Goal: Task Accomplishment & Management: Complete application form

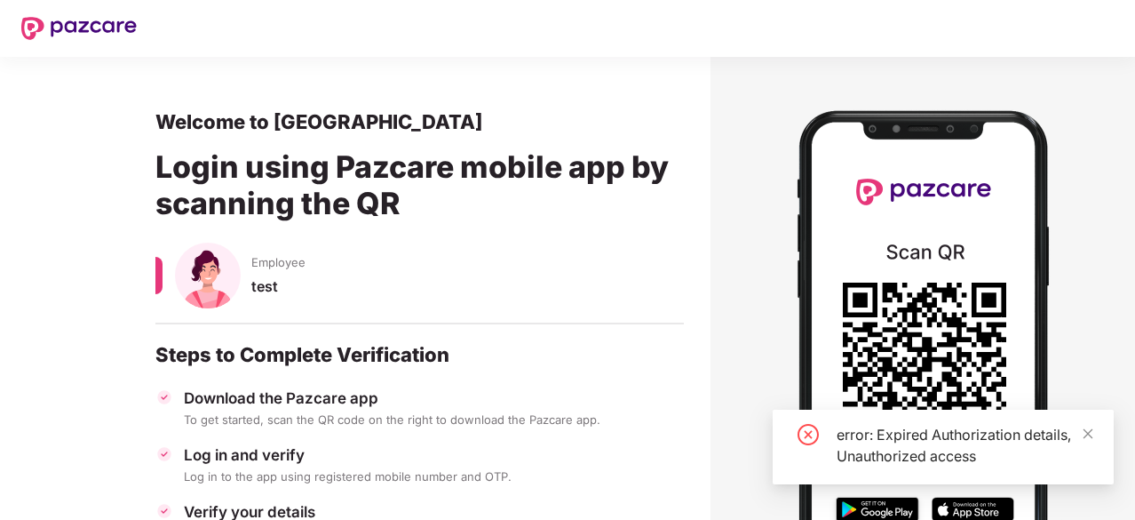
click at [1094, 430] on div "error: Expired Authorization details, Unauthorized access" at bounding box center [943, 446] width 341 height 75
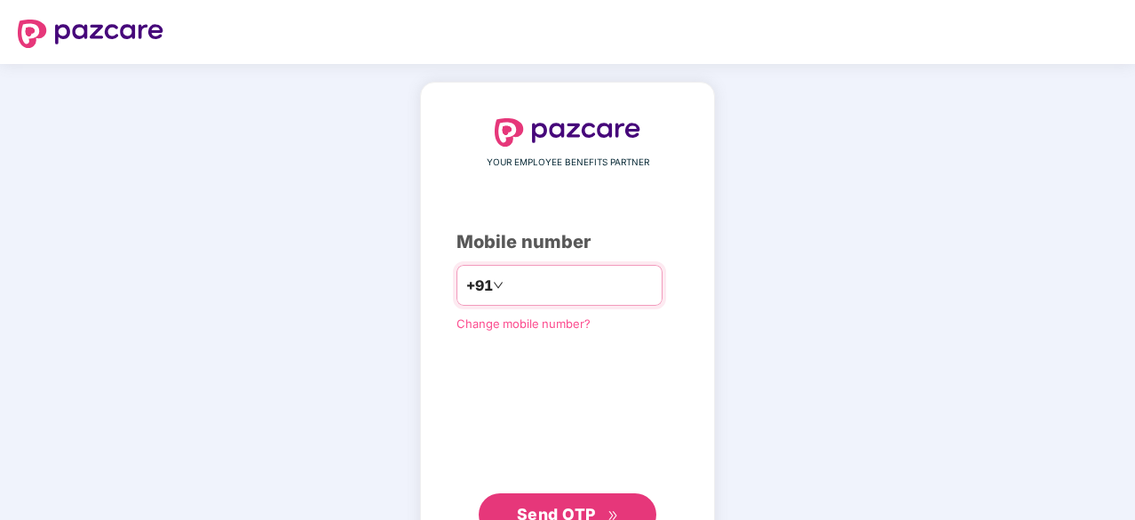
type input "**********"
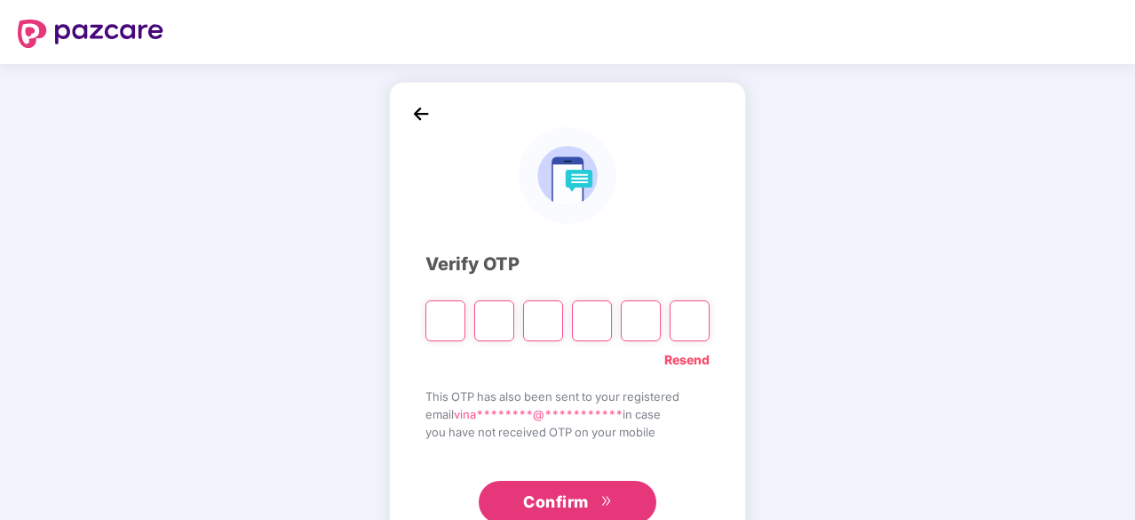
type input "*"
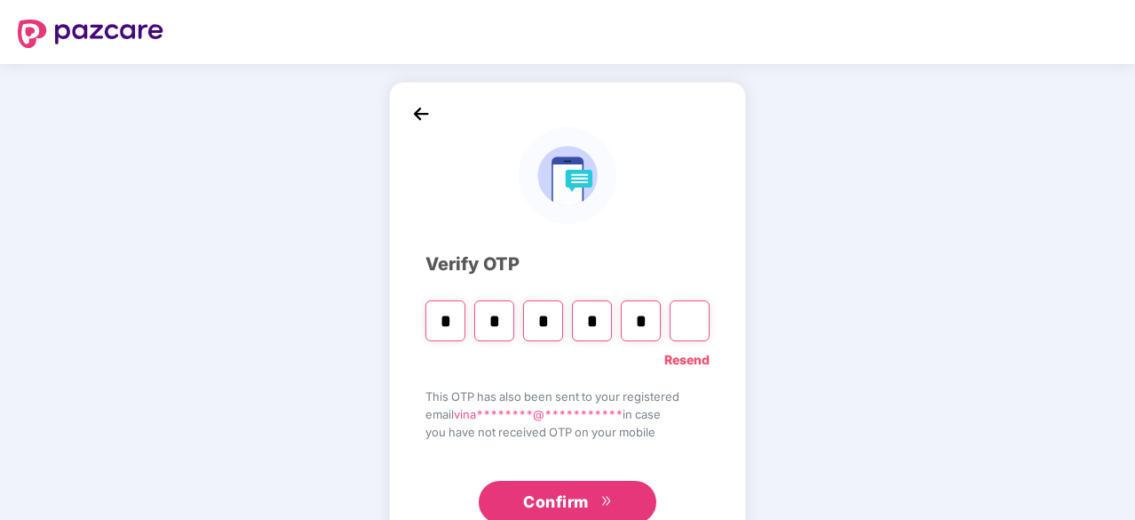
type input "*"
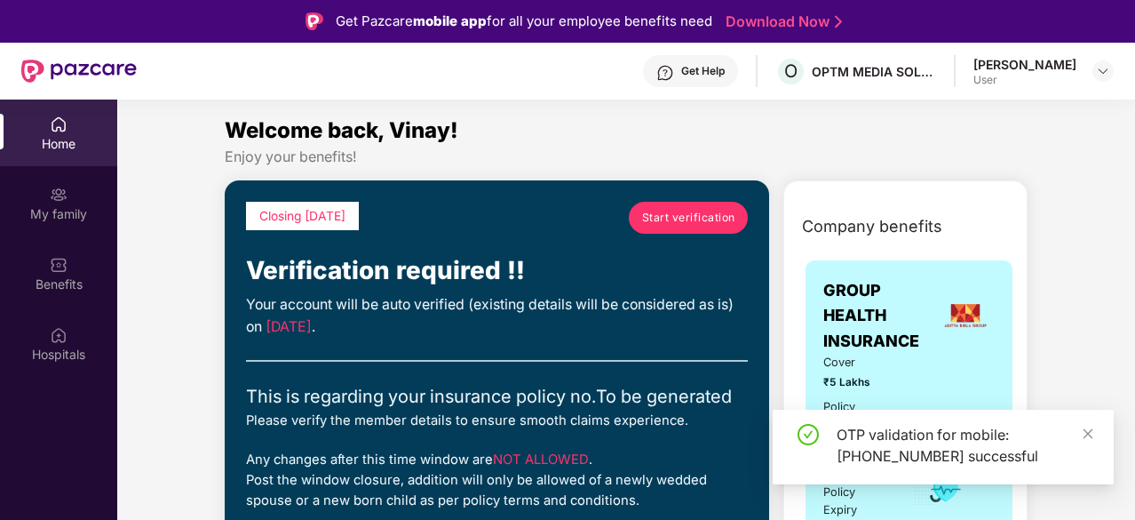
click at [657, 219] on span "Start verification" at bounding box center [688, 217] width 93 height 17
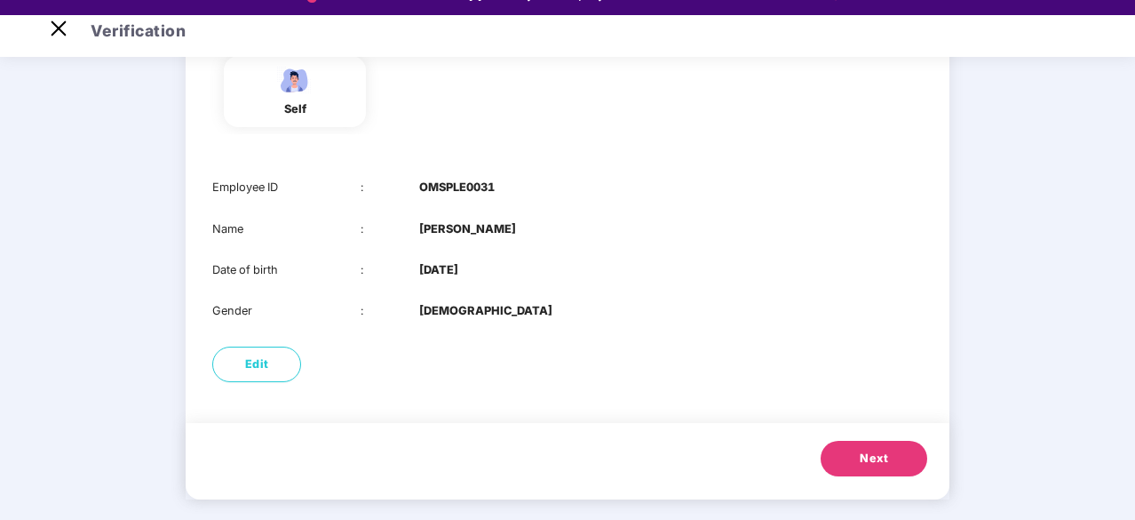
scroll to position [43, 0]
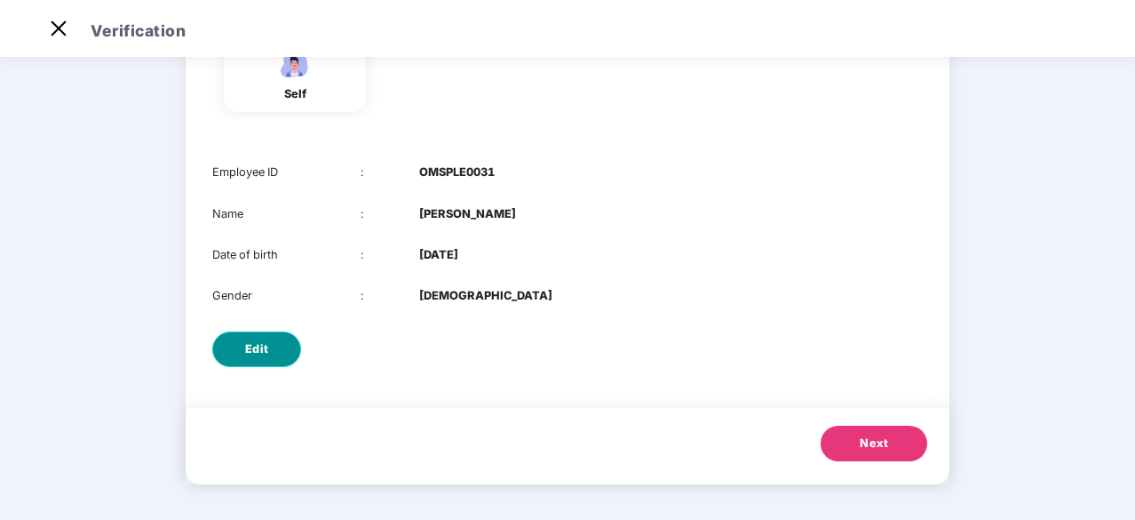
click at [270, 338] on button "Edit" at bounding box center [256, 349] width 89 height 36
select select "****"
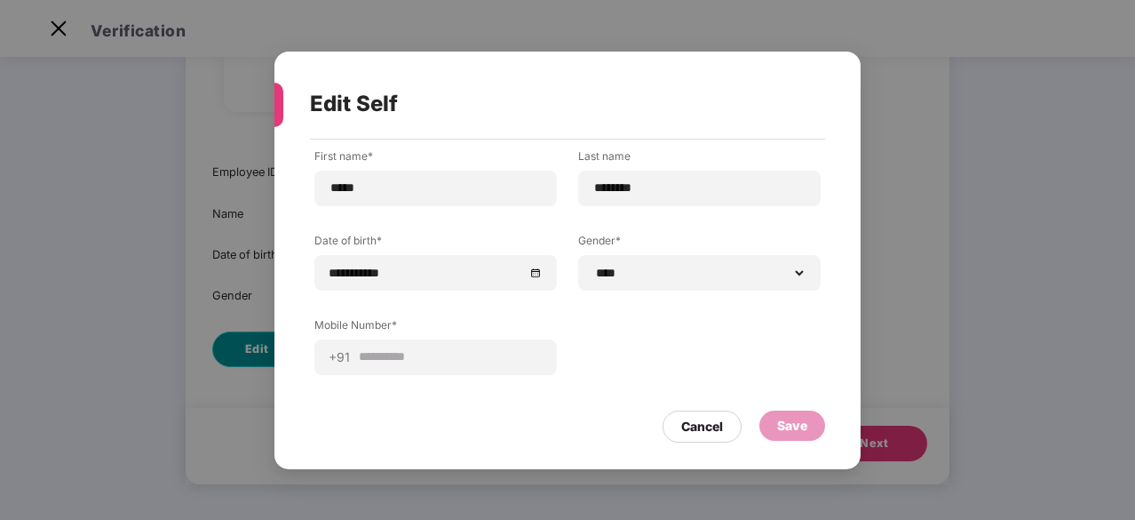
scroll to position [0, 0]
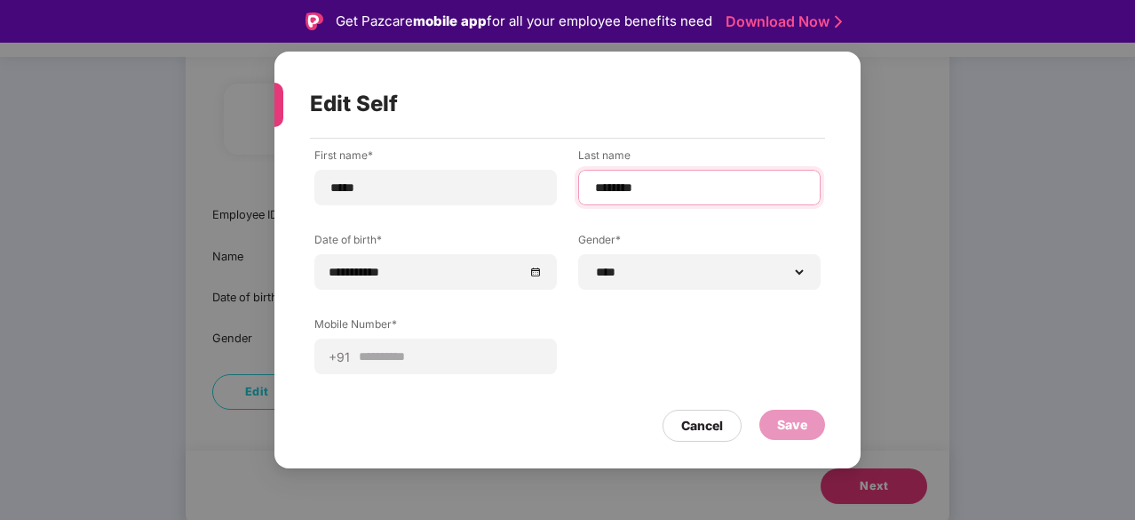
click at [658, 189] on input "********" at bounding box center [699, 188] width 212 height 19
type input "********"
click at [790, 425] on div "Save" at bounding box center [792, 425] width 30 height 20
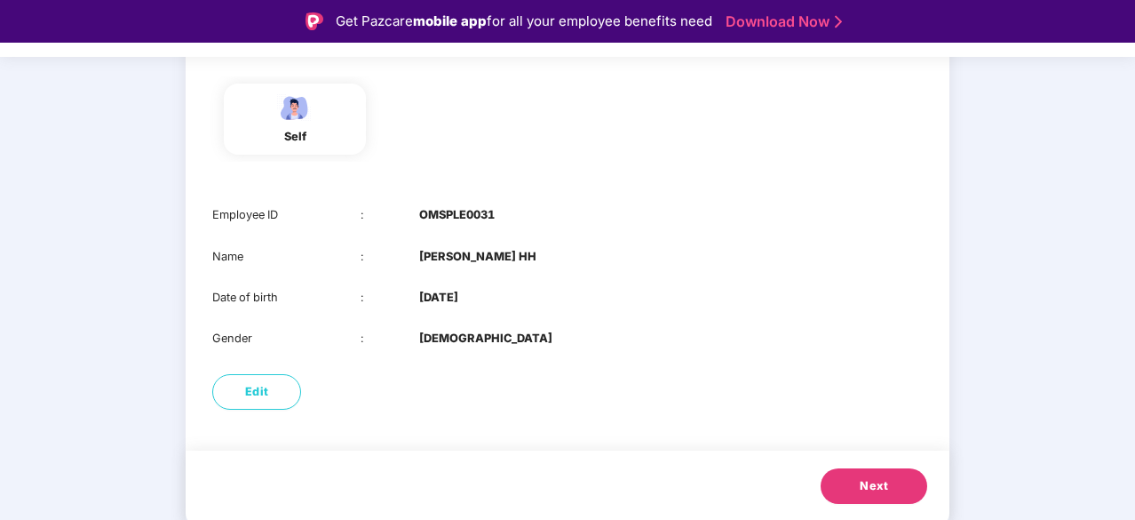
click at [863, 487] on span "Next" at bounding box center [874, 486] width 28 height 18
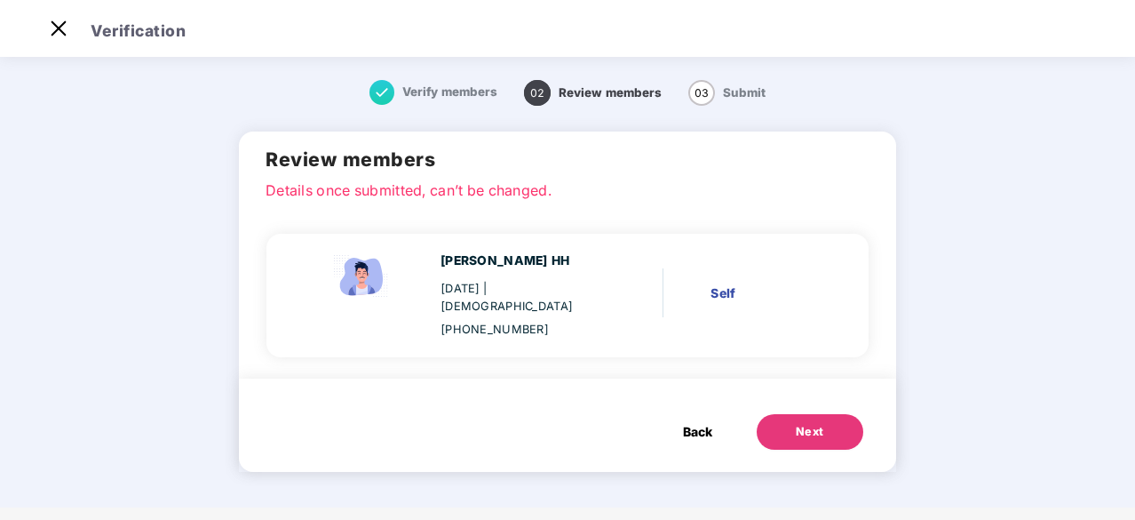
click at [790, 424] on button "Next" at bounding box center [810, 432] width 107 height 36
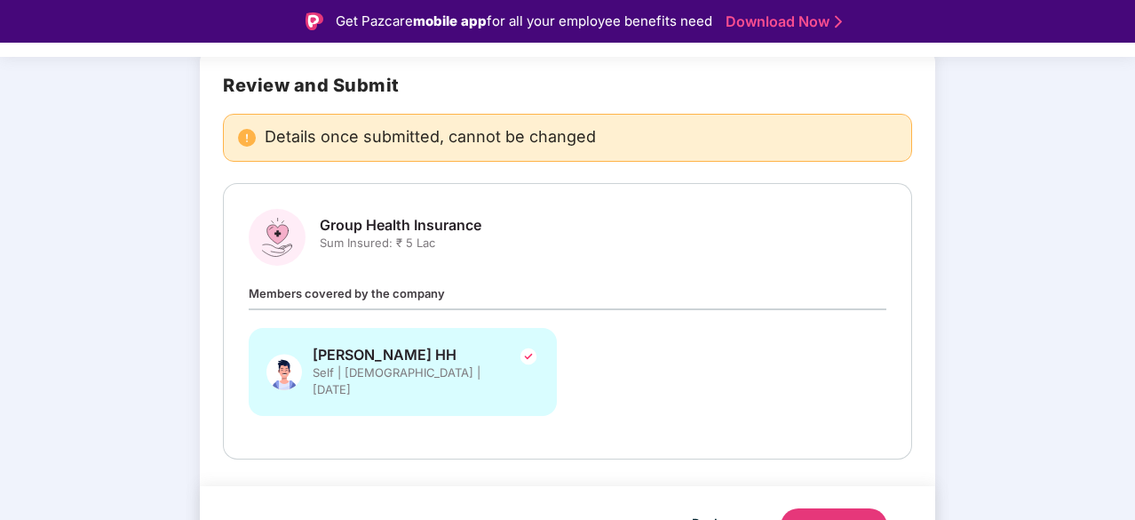
scroll to position [146, 0]
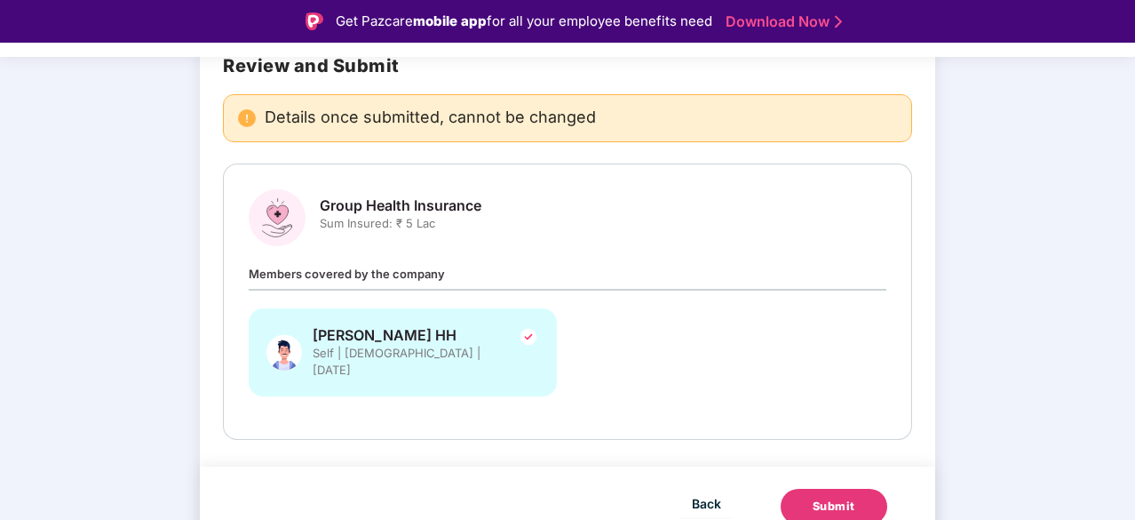
click at [833, 497] on div "Submit" at bounding box center [834, 506] width 43 height 18
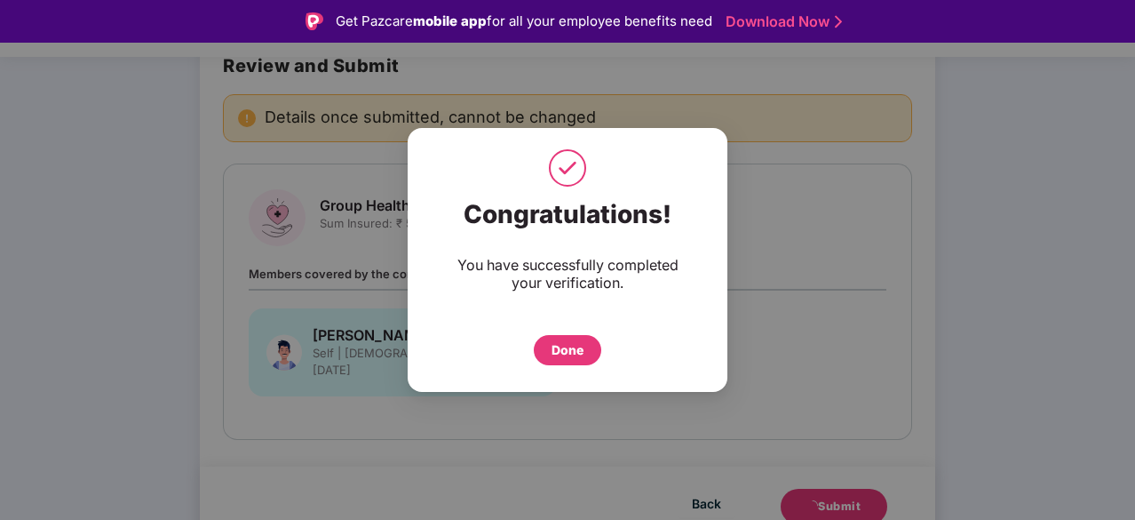
click at [571, 353] on div "Done" at bounding box center [568, 350] width 32 height 20
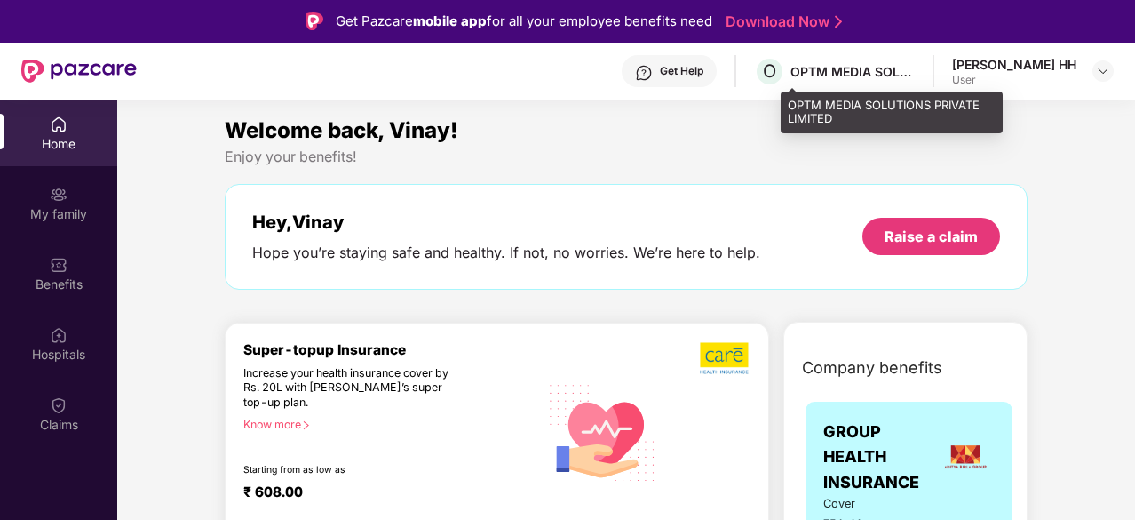
click at [846, 72] on div "OPTM MEDIA SOLUTIONS PRIVATE LIMITED" at bounding box center [852, 71] width 124 height 17
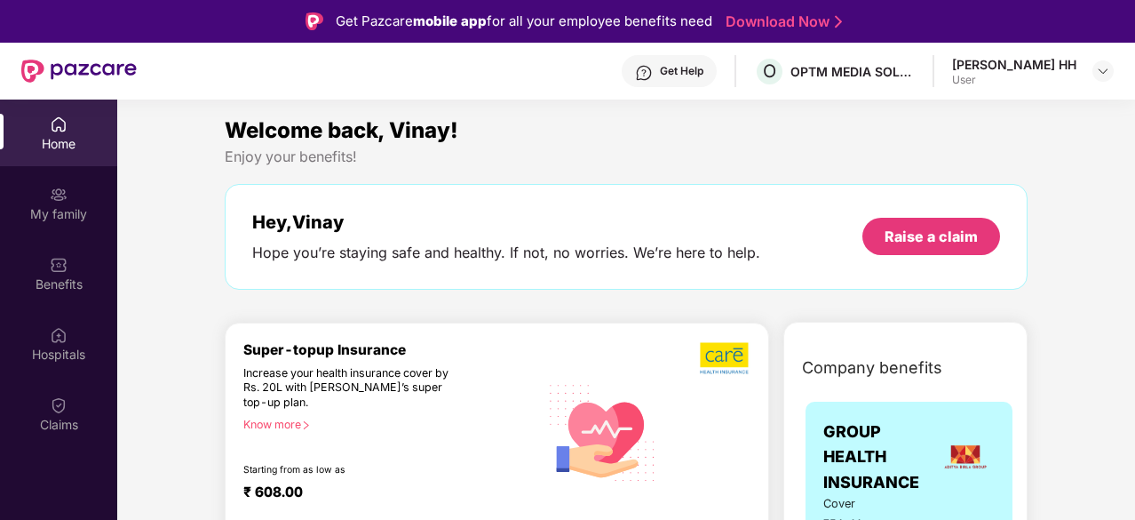
click at [1076, 66] on div "[PERSON_NAME] HH User" at bounding box center [1033, 71] width 162 height 31
click at [1098, 71] on img at bounding box center [1103, 71] width 14 height 14
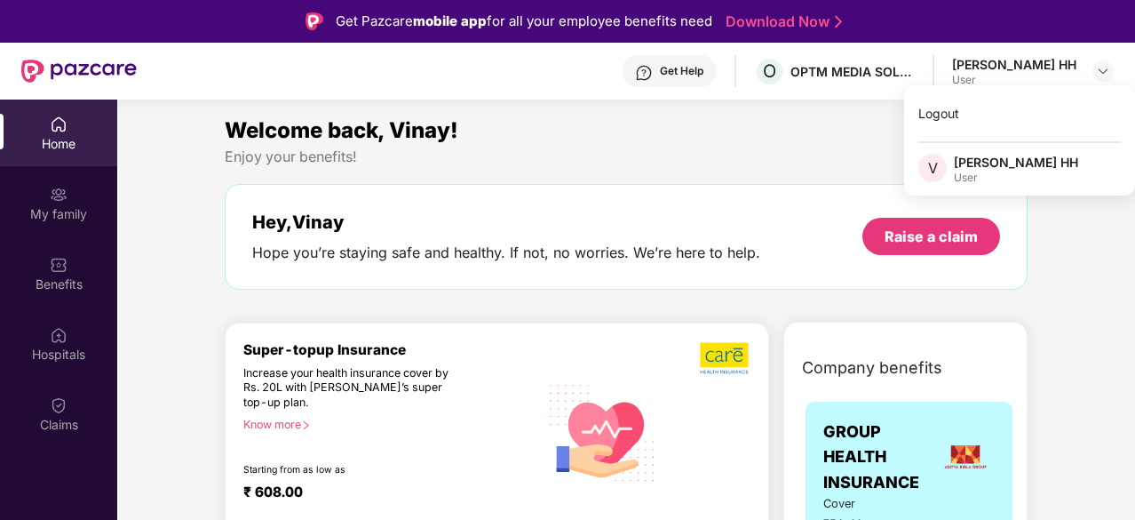
click at [709, 187] on div "Hey, [PERSON_NAME] you’re staying safe and healthy. If not, no worries. We’re h…" at bounding box center [626, 237] width 803 height 106
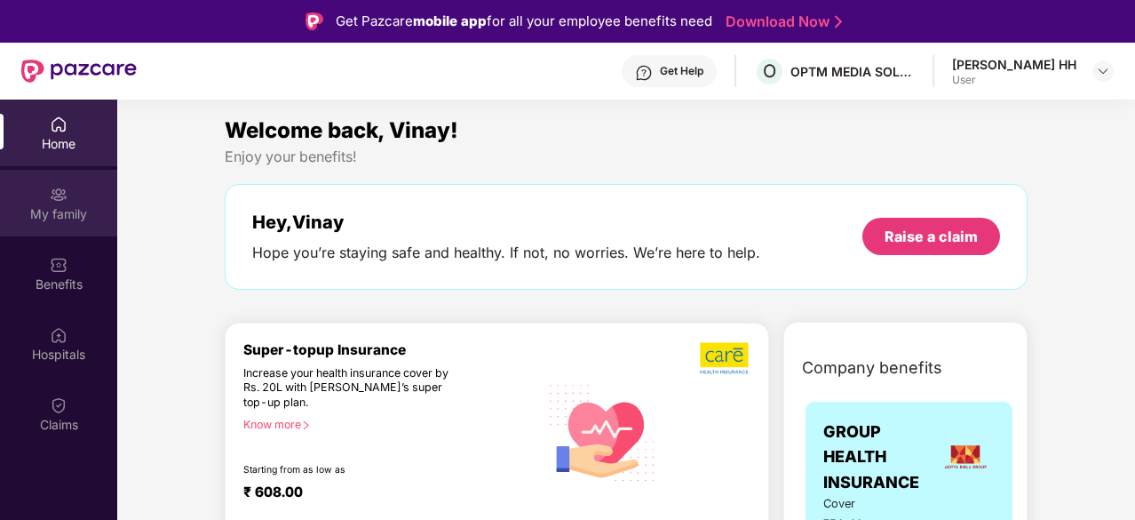
click at [56, 218] on div "My family" at bounding box center [58, 214] width 117 height 18
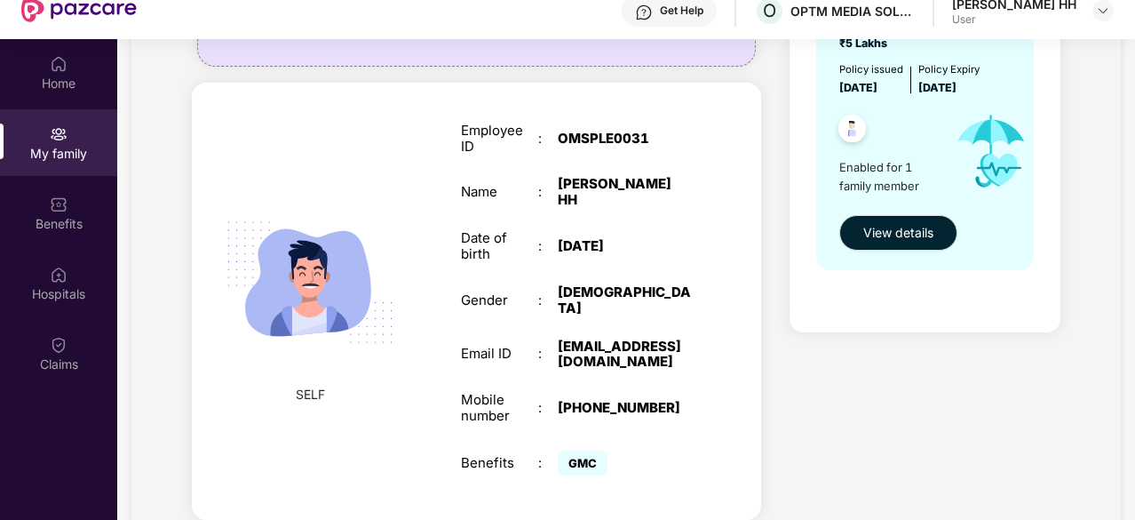
scroll to position [89, 0]
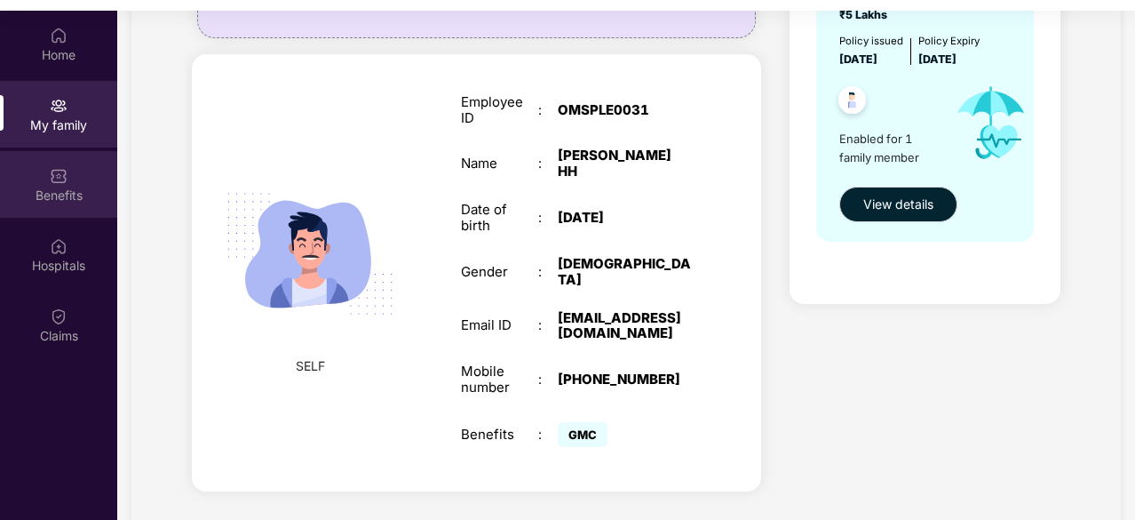
click at [57, 178] on img at bounding box center [59, 176] width 18 height 18
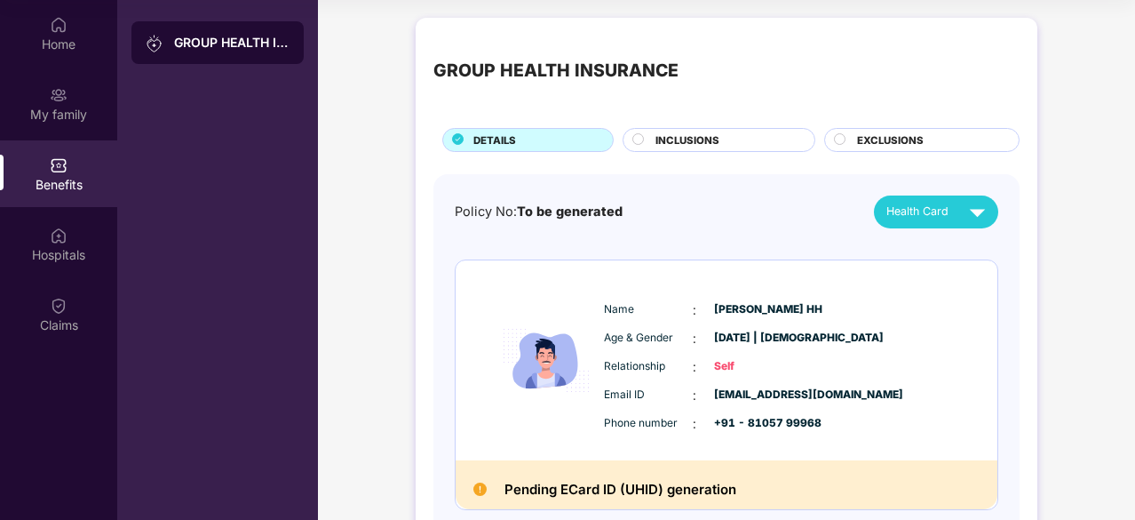
click at [696, 145] on span "INCLUSIONS" at bounding box center [687, 140] width 64 height 16
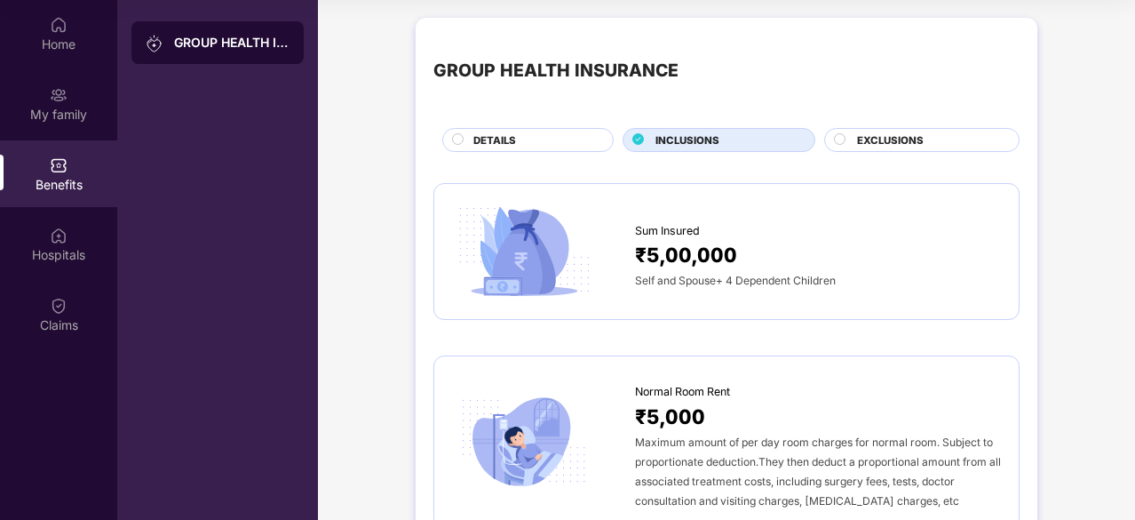
click at [894, 131] on div "EXCLUSIONS" at bounding box center [921, 140] width 195 height 24
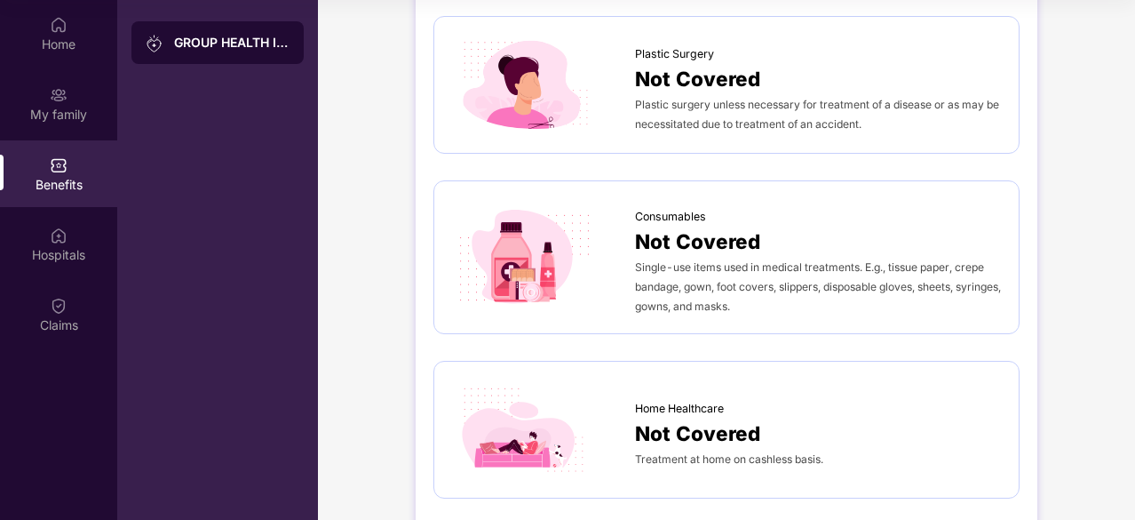
scroll to position [1030, 0]
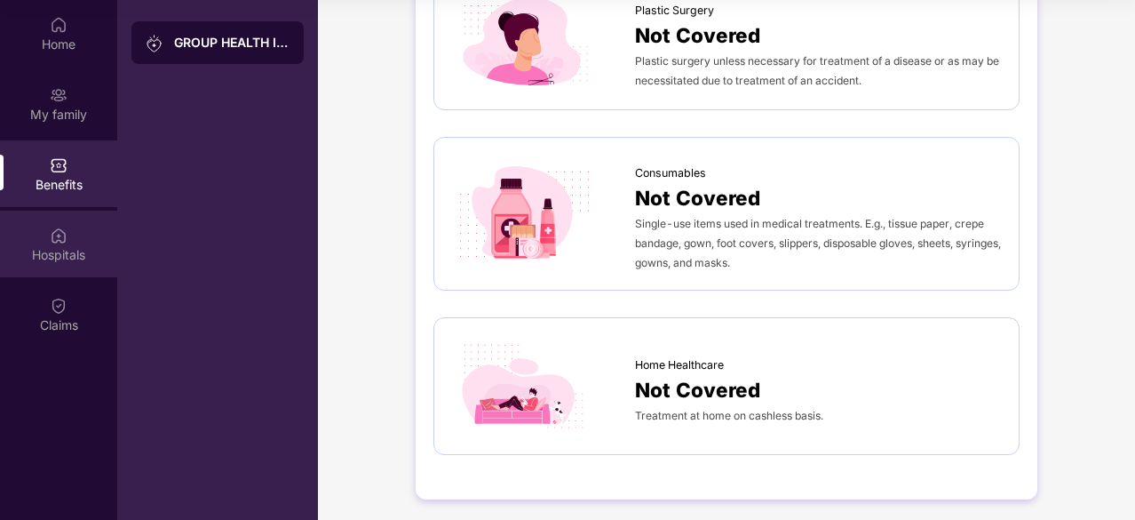
click at [60, 246] on div "Hospitals" at bounding box center [58, 255] width 117 height 18
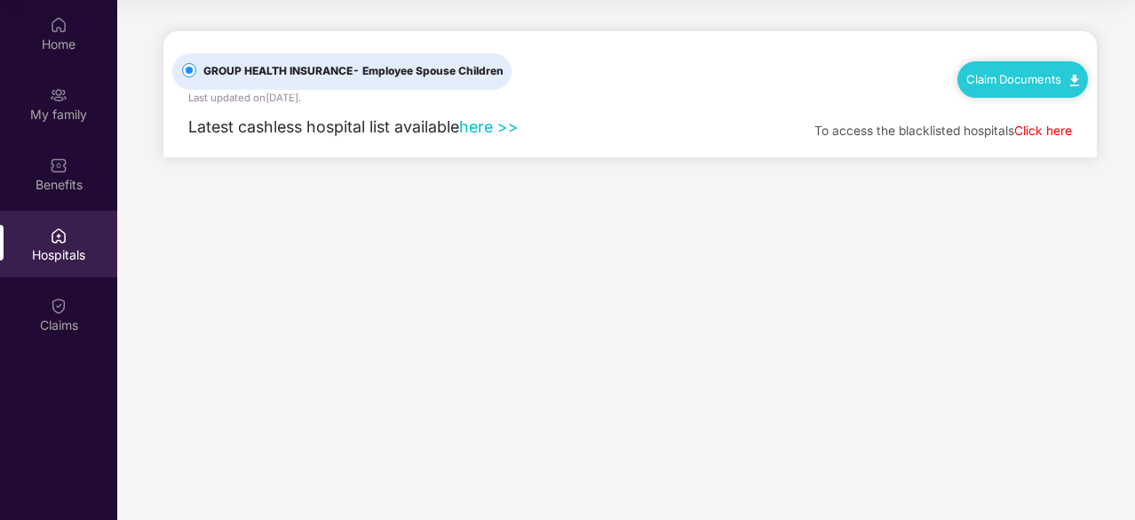
click at [507, 123] on link "here >>" at bounding box center [489, 126] width 60 height 19
